Goal: Information Seeking & Learning: Learn about a topic

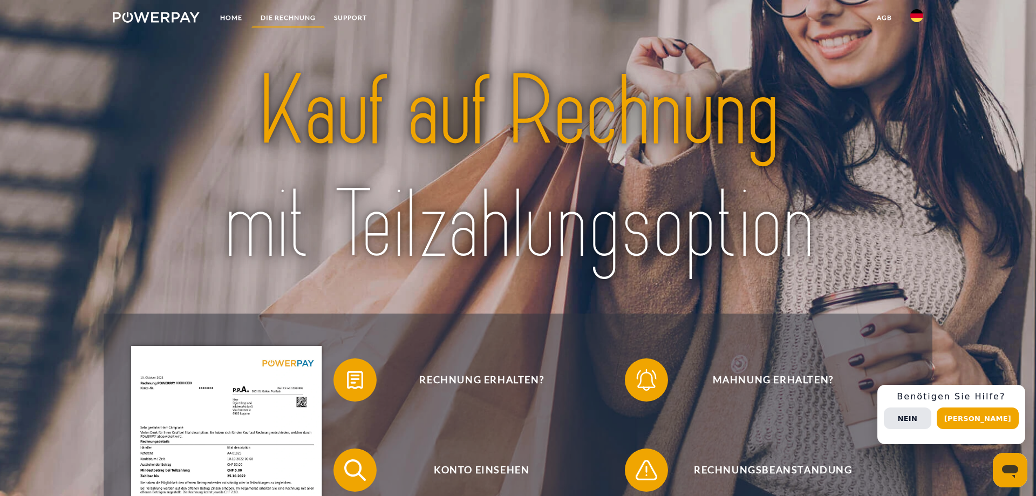
click at [280, 20] on link "DIE RECHNUNG" at bounding box center [287, 17] width 73 height 19
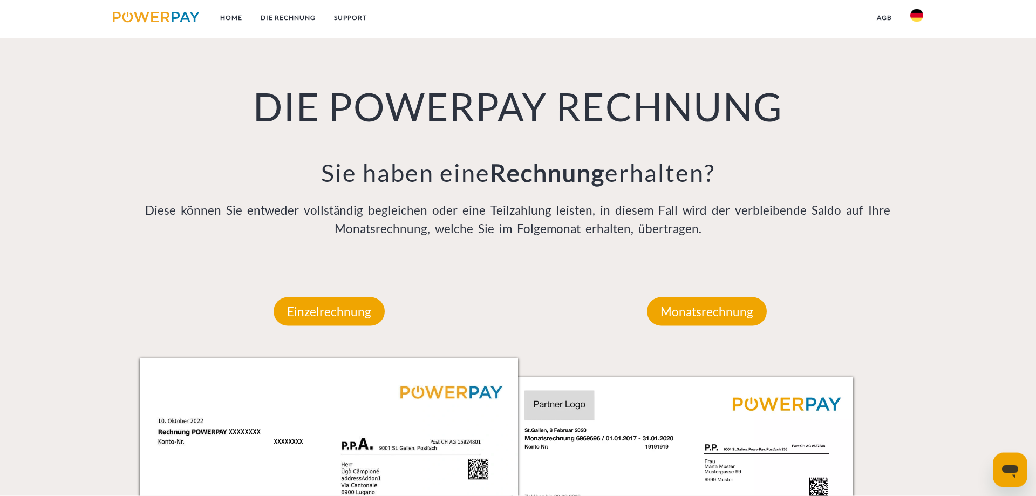
scroll to position [705, 0]
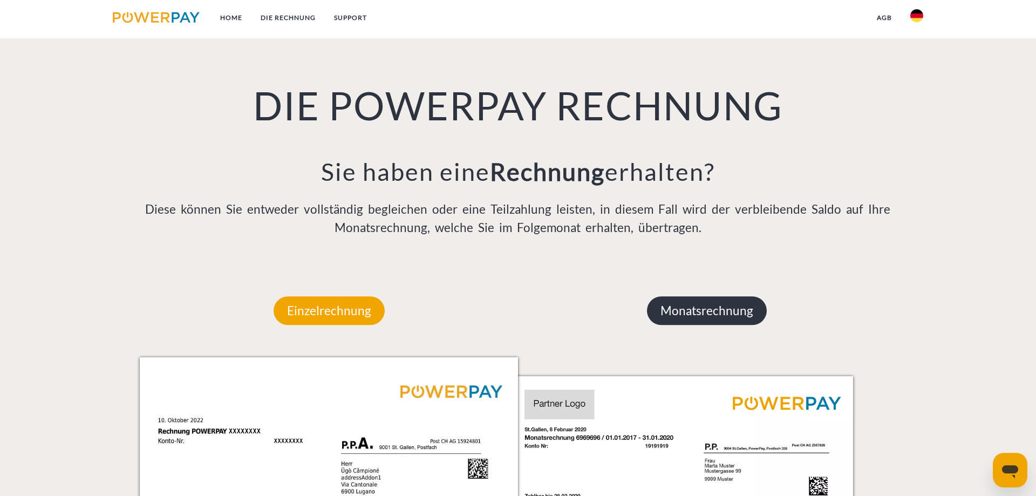
click at [747, 312] on p "Monatsrechnung" at bounding box center [707, 310] width 120 height 29
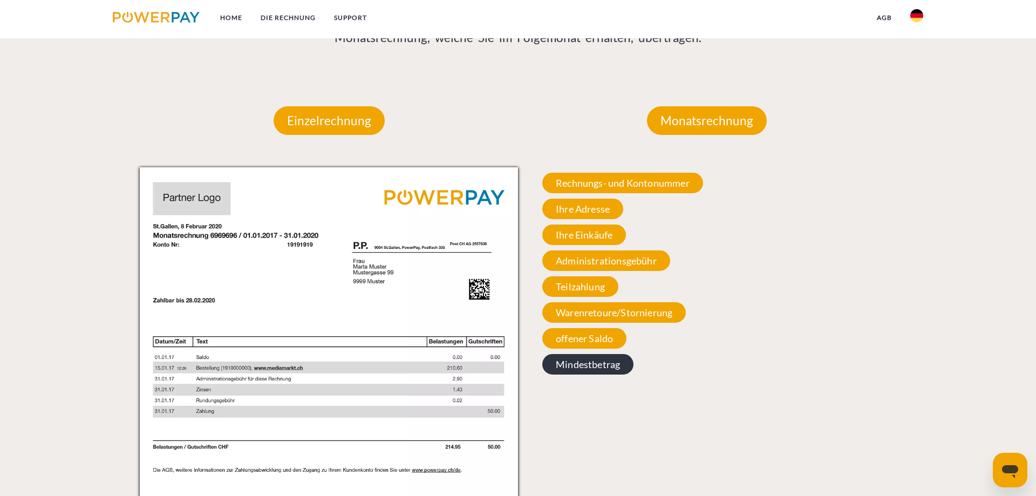
scroll to position [870, 0]
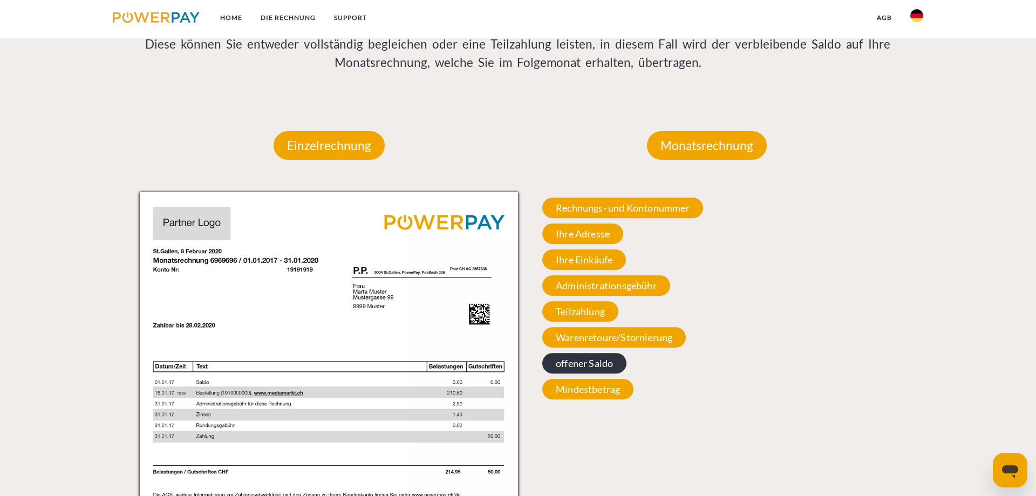
click at [599, 368] on span "offener Saldo" at bounding box center [584, 363] width 84 height 20
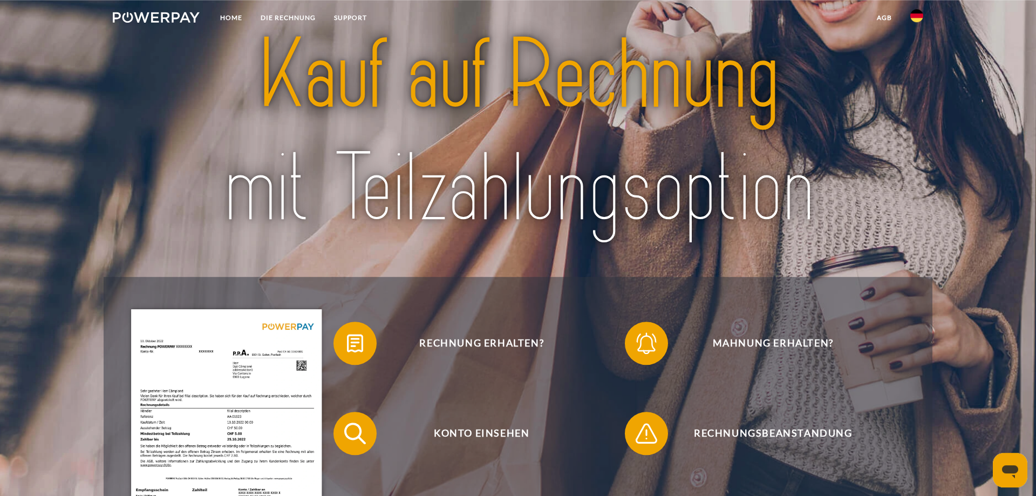
scroll to position [0, 0]
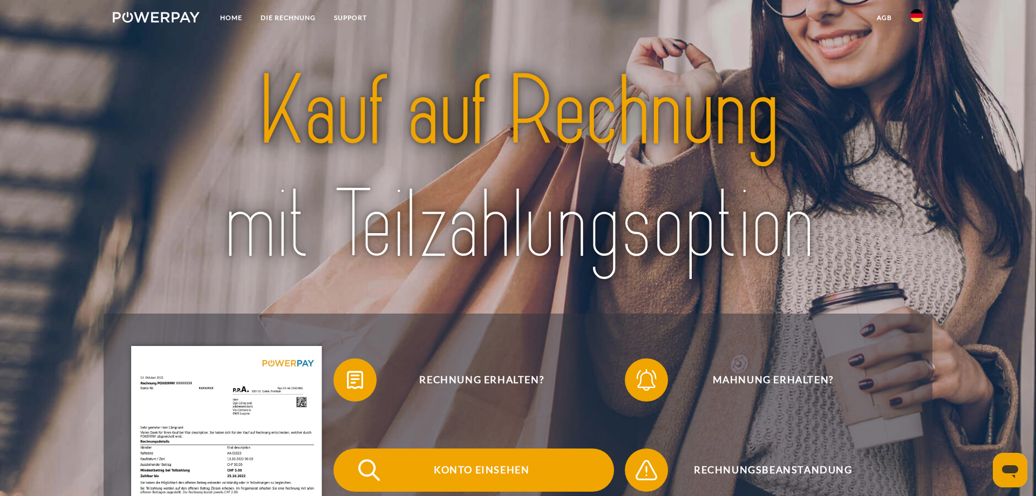
click at [507, 473] on span "Konto einsehen" at bounding box center [482, 469] width 264 height 43
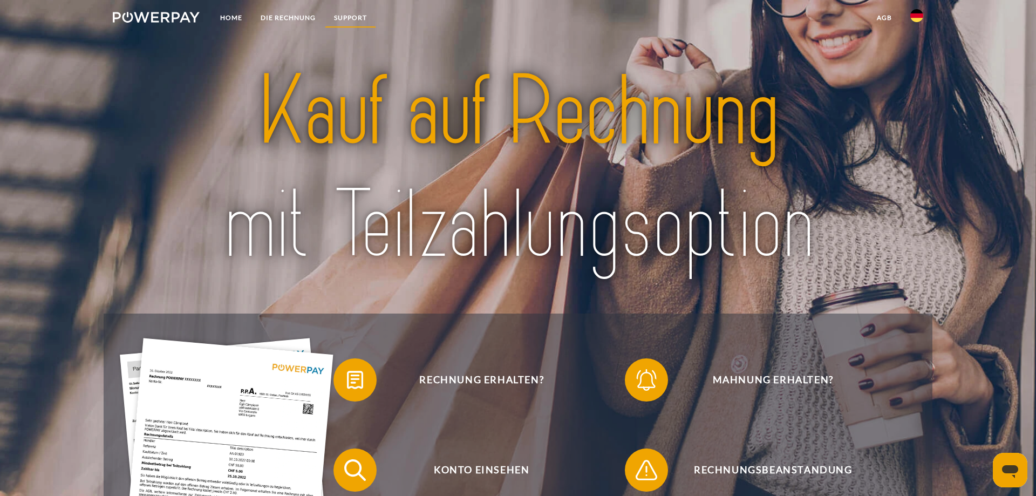
click at [355, 16] on link "SUPPORT" at bounding box center [350, 17] width 51 height 19
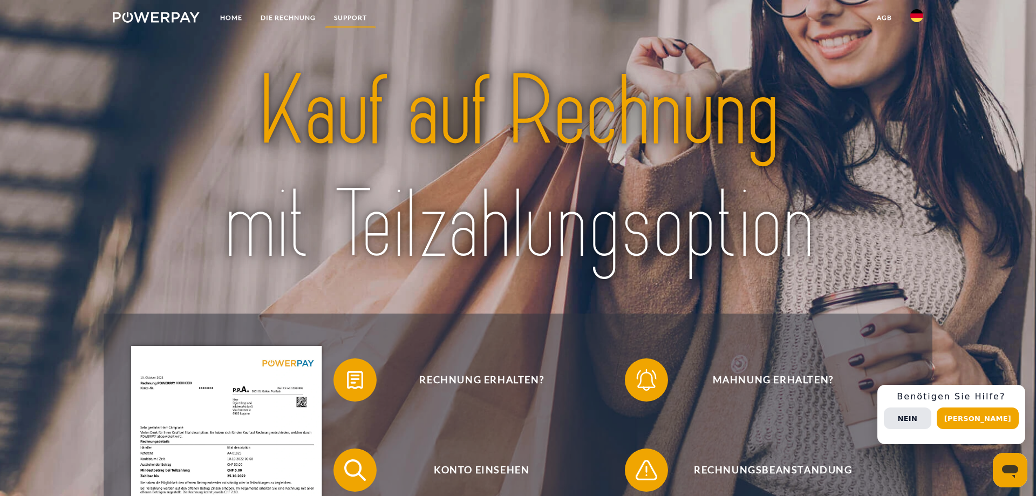
click at [358, 18] on link "SUPPORT" at bounding box center [350, 17] width 51 height 19
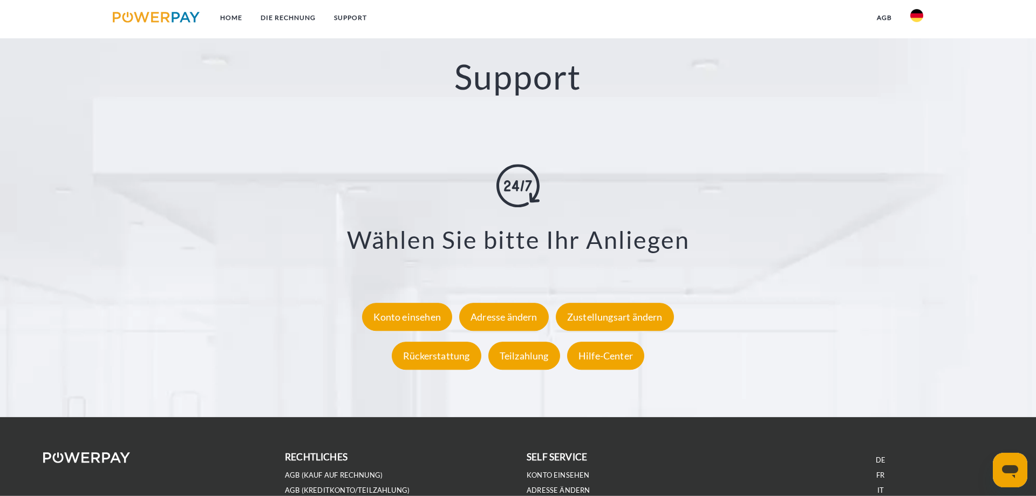
scroll to position [1893, 0]
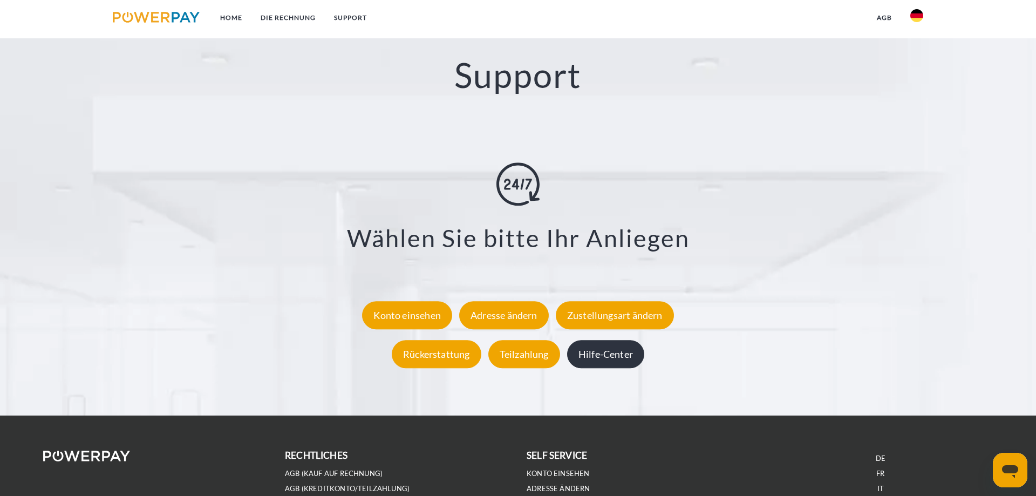
click at [603, 347] on div "Hilfe-Center" at bounding box center [605, 354] width 77 height 28
